Goal: Information Seeking & Learning: Learn about a topic

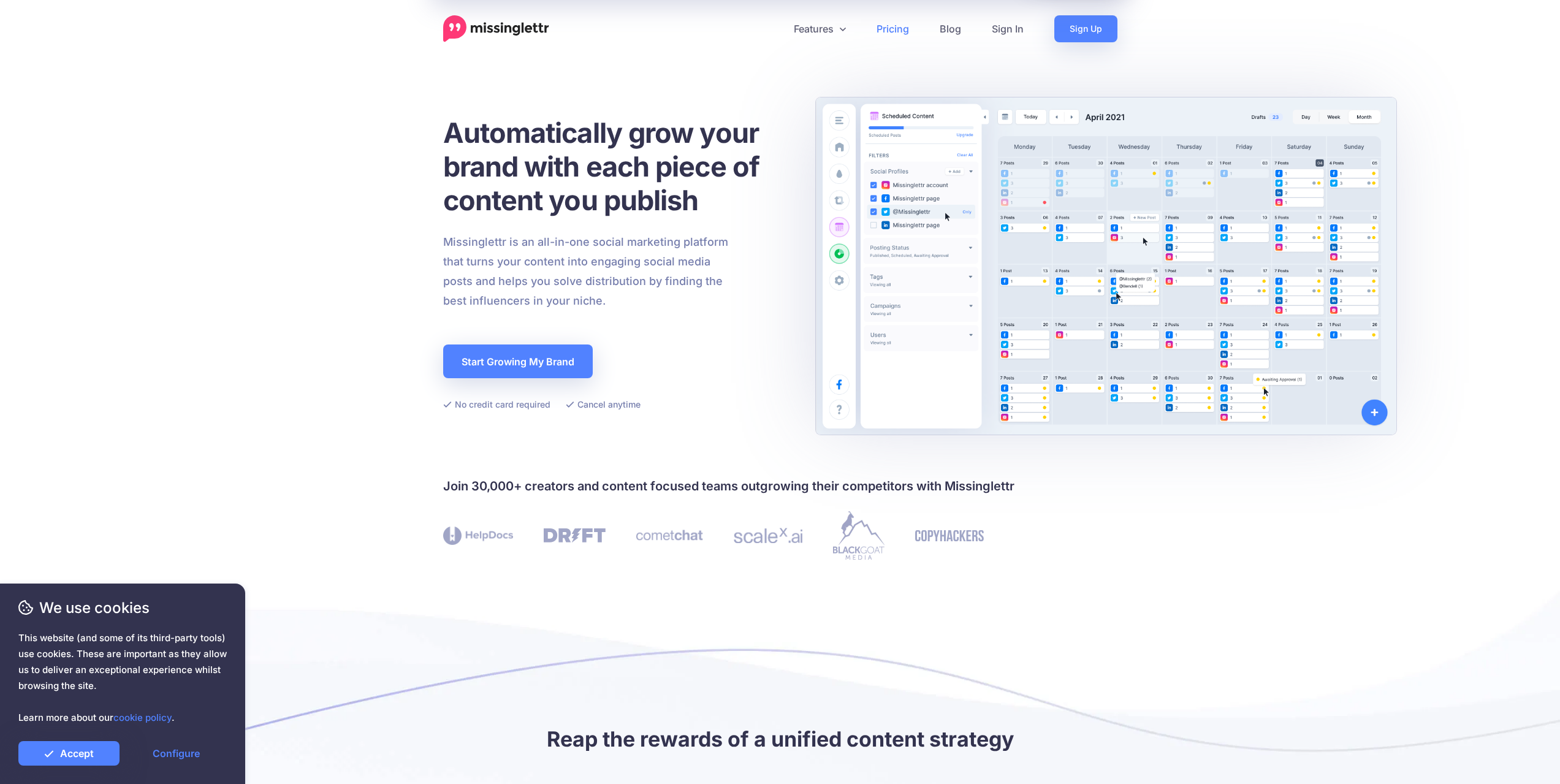
click at [901, 34] on link "Pricing" at bounding box center [893, 29] width 63 height 27
